Goal: Task Accomplishment & Management: Manage account settings

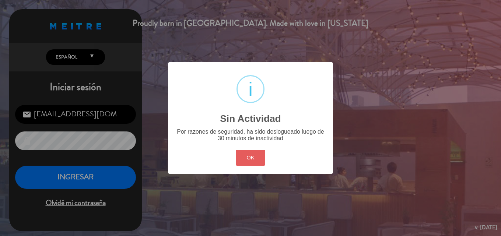
click at [248, 151] on button "OK" at bounding box center [251, 158] width 30 height 16
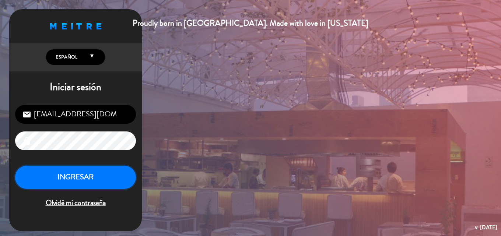
click at [98, 173] on button "INGRESAR" at bounding box center [75, 177] width 121 height 23
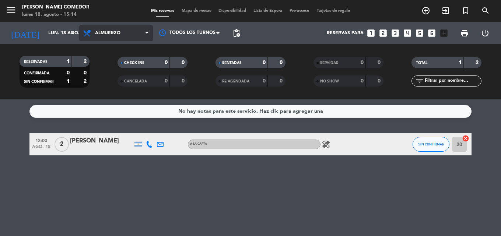
click at [111, 31] on span "Almuerzo" at bounding box center [107, 33] width 25 height 5
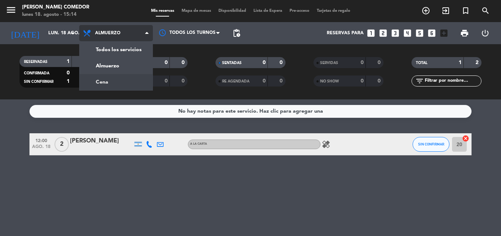
click at [111, 79] on div "menu [PERSON_NAME] Comedor [DATE] 18. agosto - 15:14 Mis reservas Mapa de mesas…" at bounding box center [250, 50] width 501 height 100
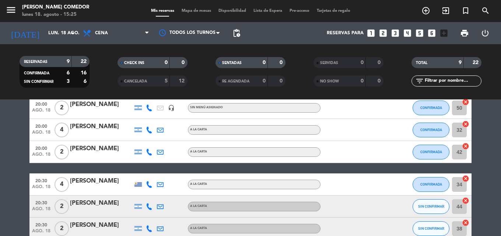
scroll to position [74, 0]
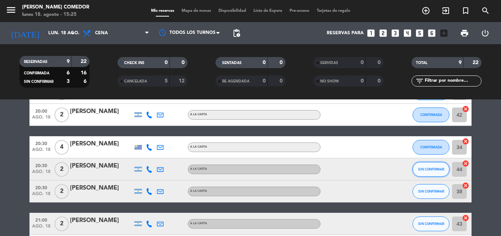
click at [429, 176] on button "SIN CONFIRMAR" at bounding box center [431, 169] width 37 height 15
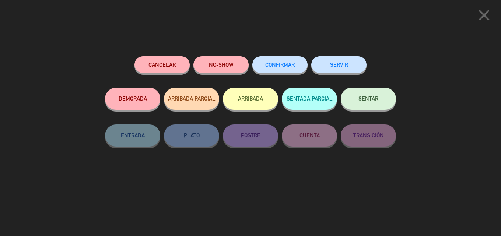
click at [283, 68] on button "CONFIRMAR" at bounding box center [280, 64] width 55 height 17
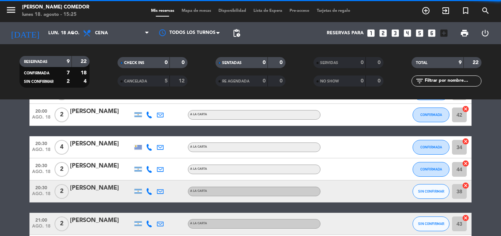
click at [427, 194] on button "SIN CONFIRMAR" at bounding box center [431, 191] width 37 height 15
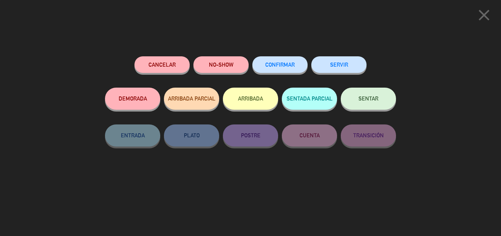
click at [276, 65] on span "CONFIRMAR" at bounding box center [279, 65] width 29 height 6
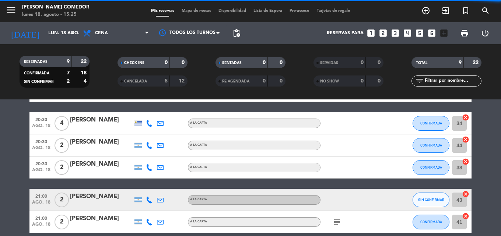
scroll to position [111, 0]
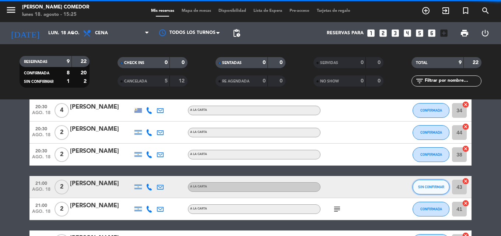
click at [435, 185] on span "SIN CONFIRMAR" at bounding box center [431, 187] width 26 height 4
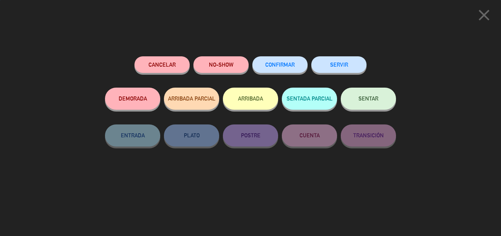
click at [281, 52] on div "Cancelar NO-SHOW CONFIRMAR SERVIR DEMORADA ARRIBADA PARCIAL ARRIBADA SENTADA PA…" at bounding box center [251, 143] width 302 height 185
click at [275, 81] on div "CONFIRMAR" at bounding box center [280, 71] width 55 height 31
click at [279, 67] on span "CONFIRMAR" at bounding box center [279, 65] width 29 height 6
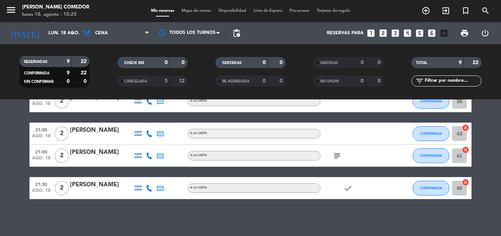
scroll to position [0, 0]
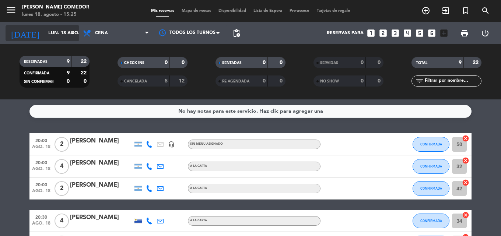
click at [62, 38] on input "lun. 18 ago." at bounding box center [76, 33] width 62 height 13
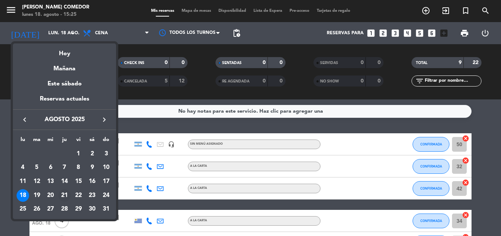
click at [63, 196] on div "21" at bounding box center [64, 195] width 13 height 13
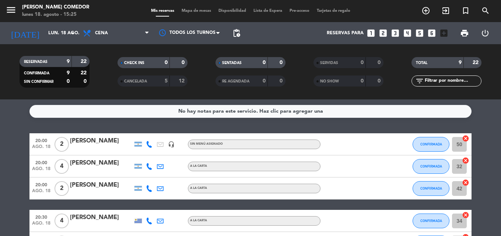
type input "jue. 21 ago."
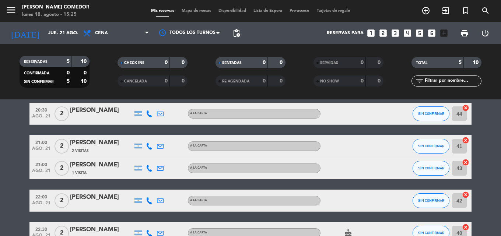
scroll to position [39, 0]
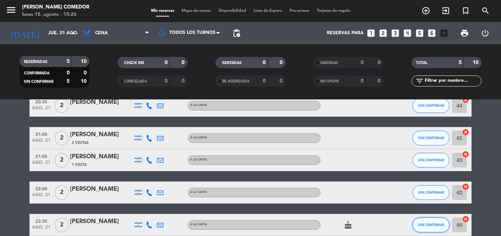
click at [422, 225] on span "SIN CONFIRMAR" at bounding box center [431, 225] width 26 height 4
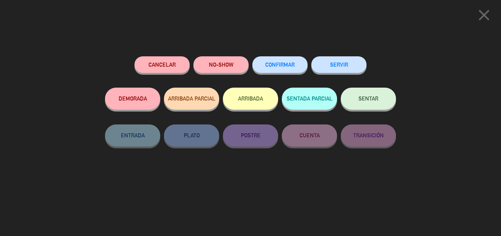
click at [275, 66] on span "CONFIRMAR" at bounding box center [279, 65] width 29 height 6
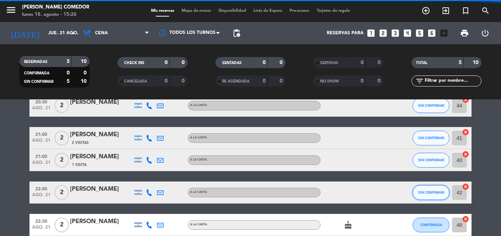
click at [417, 188] on button "SIN CONFIRMAR" at bounding box center [431, 192] width 37 height 15
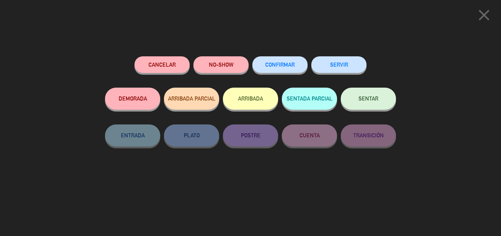
scroll to position [76, 0]
drag, startPoint x: 266, startPoint y: 51, endPoint x: 272, endPoint y: 59, distance: 10.6
click at [266, 51] on div "close Cancelar NO-SHOW CONFIRMAR SERVIR DEMORADA ARRIBADA PARCIAL ARRIBADA SENT…" at bounding box center [250, 118] width 501 height 236
click at [272, 59] on button "CONFIRMAR" at bounding box center [280, 64] width 55 height 17
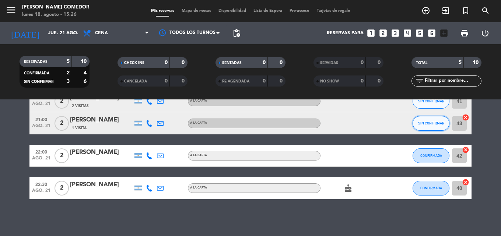
click at [433, 123] on span "SIN CONFIRMAR" at bounding box center [431, 123] width 26 height 4
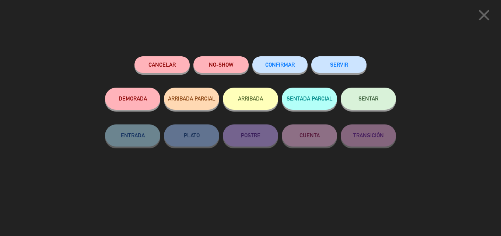
click at [289, 62] on button "CONFIRMAR" at bounding box center [280, 64] width 55 height 17
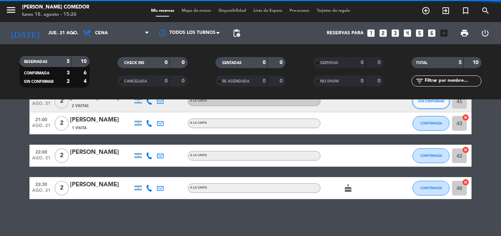
click at [427, 105] on button "SIN CONFIRMAR" at bounding box center [431, 101] width 37 height 15
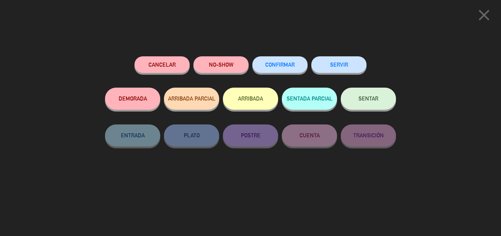
click at [279, 58] on button "CONFIRMAR" at bounding box center [280, 64] width 55 height 17
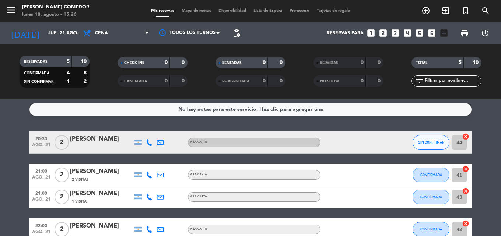
scroll to position [0, 0]
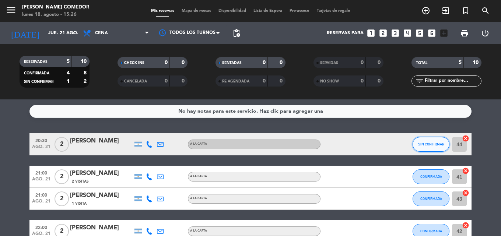
click at [435, 144] on span "SIN CONFIRMAR" at bounding box center [431, 144] width 26 height 4
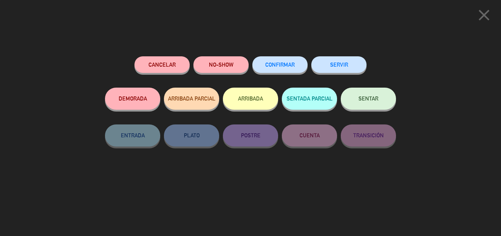
click at [287, 72] on button "CONFIRMAR" at bounding box center [280, 64] width 55 height 17
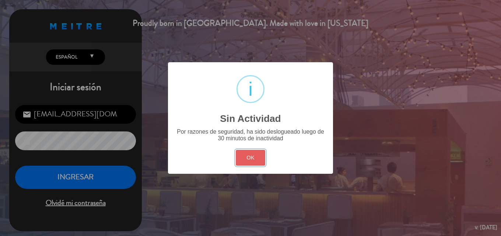
click at [248, 158] on button "OK" at bounding box center [251, 158] width 30 height 16
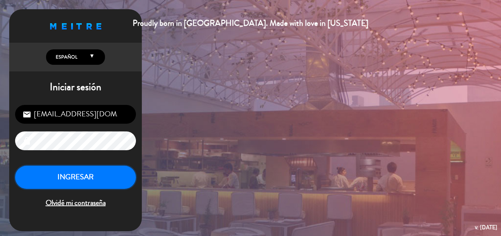
click at [103, 177] on button "INGRESAR" at bounding box center [75, 177] width 121 height 23
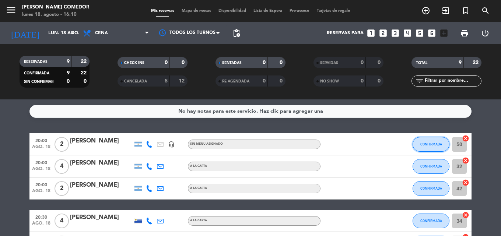
click at [429, 145] on span "CONFIRMADA" at bounding box center [432, 144] width 22 height 4
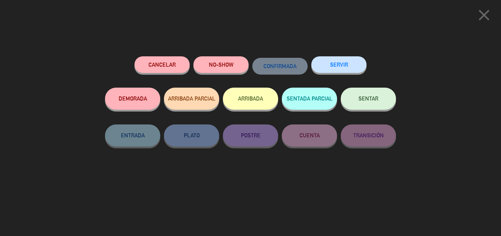
click at [162, 62] on button "Cancelar" at bounding box center [162, 64] width 55 height 17
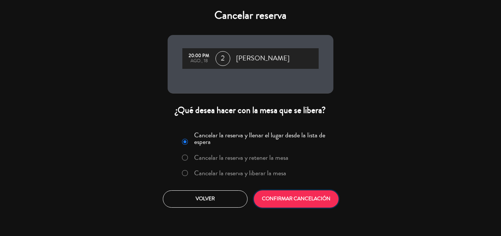
click at [302, 202] on button "CONFIRMAR CANCELACIÓN" at bounding box center [296, 199] width 85 height 17
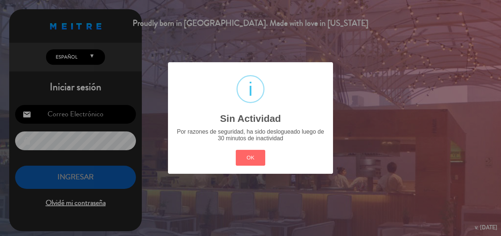
type input "[EMAIL_ADDRESS][DOMAIN_NAME]"
